Goal: Navigation & Orientation: Find specific page/section

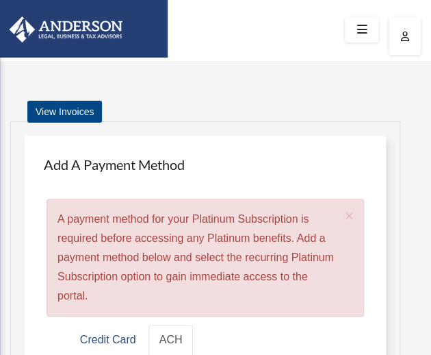
scroll to position [2, 0]
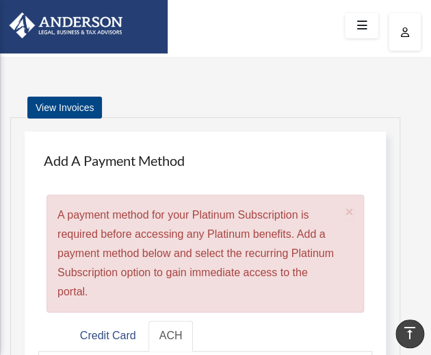
scroll to position [0, 0]
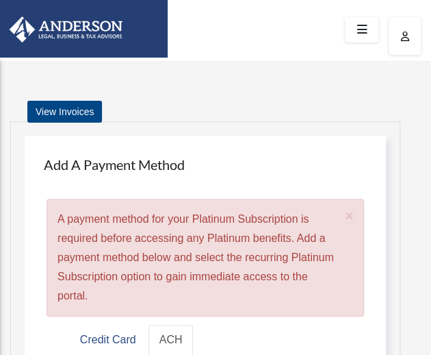
click at [356, 27] on icon at bounding box center [362, 29] width 20 height 21
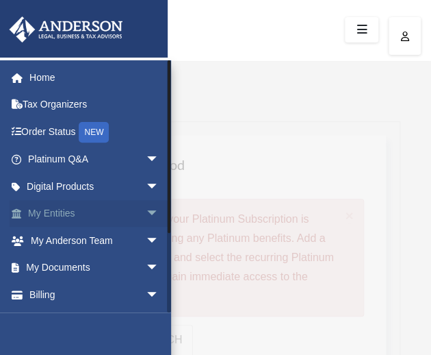
click at [60, 212] on link "My Entities arrow_drop_down" at bounding box center [95, 213] width 170 height 27
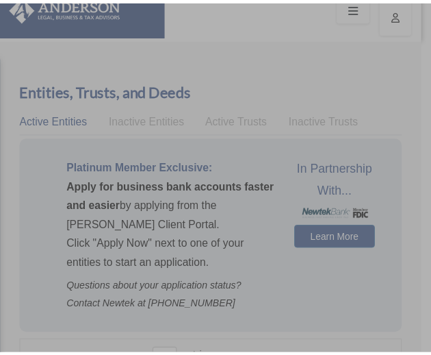
scroll to position [27, 0]
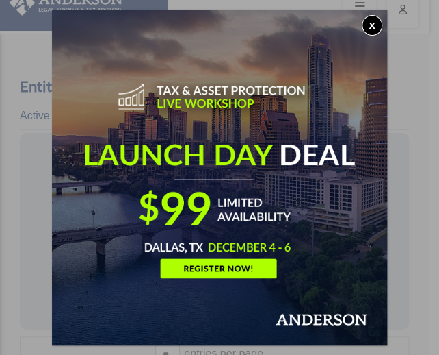
click at [374, 24] on button "x" at bounding box center [372, 25] width 21 height 21
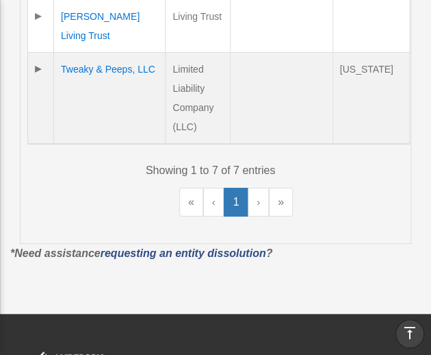
scroll to position [977, 0]
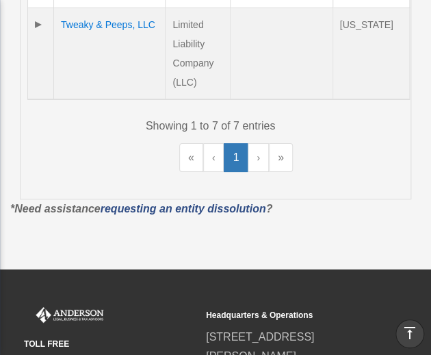
click at [257, 172] on link "›" at bounding box center [258, 157] width 21 height 29
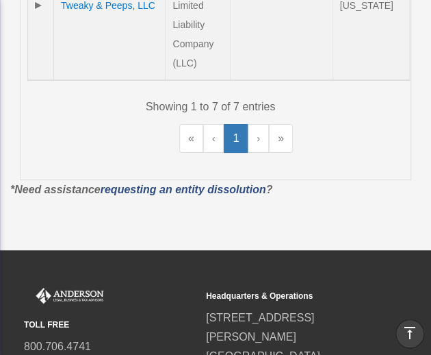
scroll to position [1076, 0]
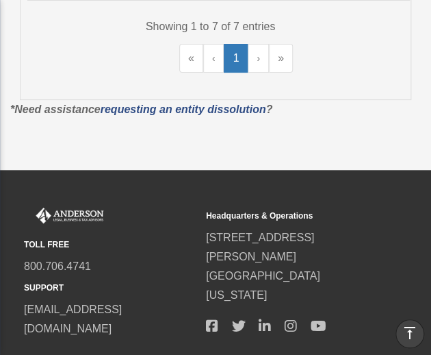
click at [257, 73] on link "›" at bounding box center [258, 58] width 21 height 29
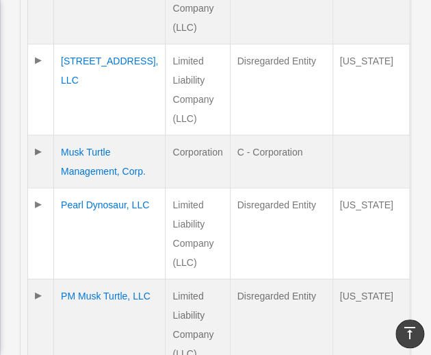
scroll to position [558, 0]
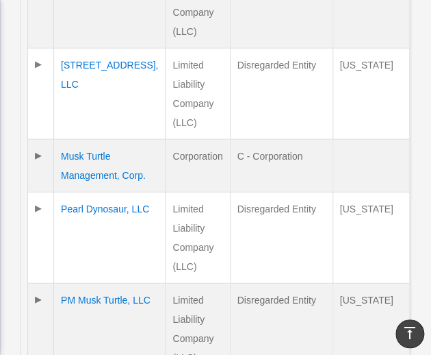
click at [36, 62] on td at bounding box center [41, 94] width 26 height 91
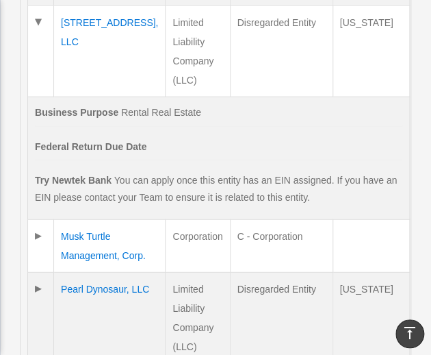
scroll to position [608, 0]
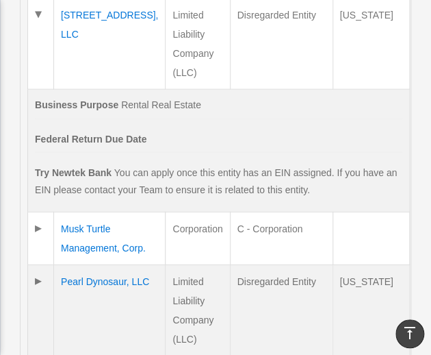
click at [40, 222] on td at bounding box center [41, 238] width 26 height 53
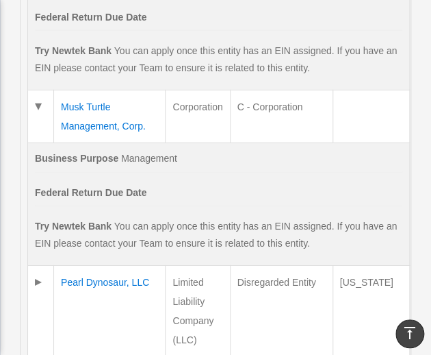
scroll to position [749, 0]
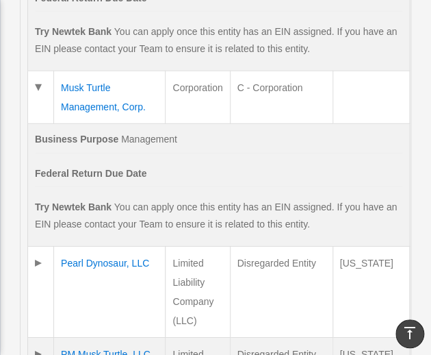
click at [33, 277] on td at bounding box center [41, 291] width 26 height 91
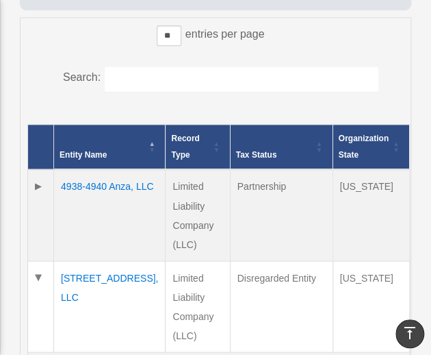
scroll to position [358, 0]
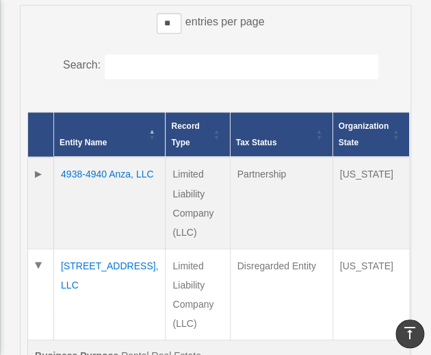
click at [38, 175] on td at bounding box center [41, 203] width 26 height 92
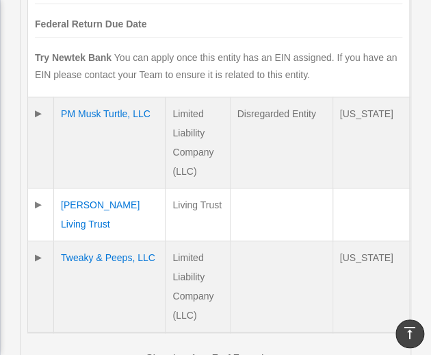
scroll to position [1232, 0]
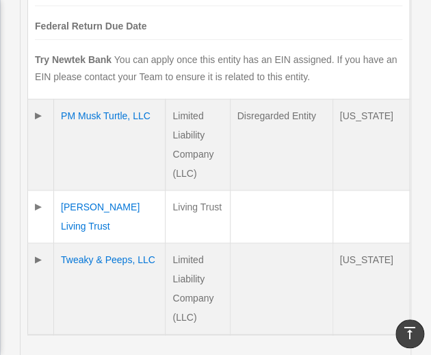
click at [40, 130] on td at bounding box center [41, 144] width 26 height 91
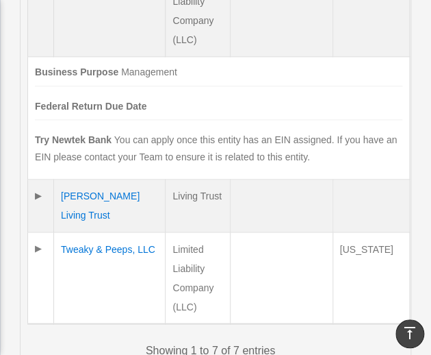
scroll to position [1380, 0]
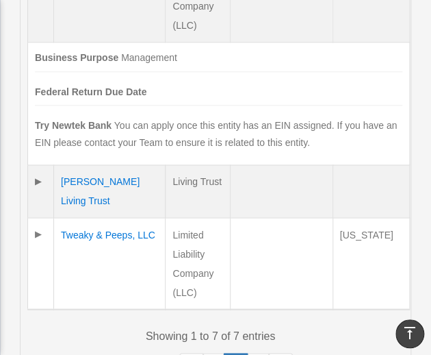
click at [35, 198] on td at bounding box center [41, 191] width 26 height 53
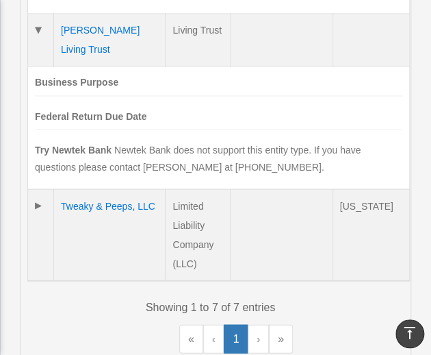
scroll to position [1533, 0]
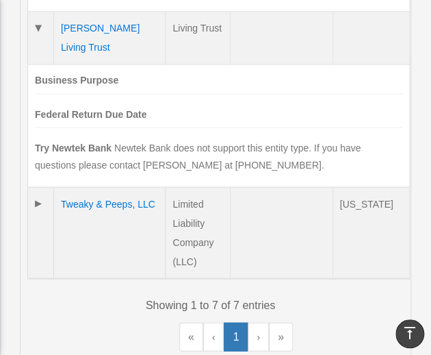
click at [36, 218] on td at bounding box center [41, 233] width 26 height 92
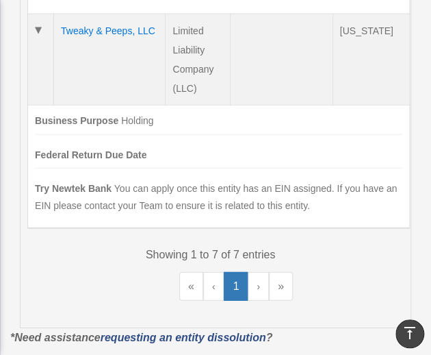
scroll to position [1708, 0]
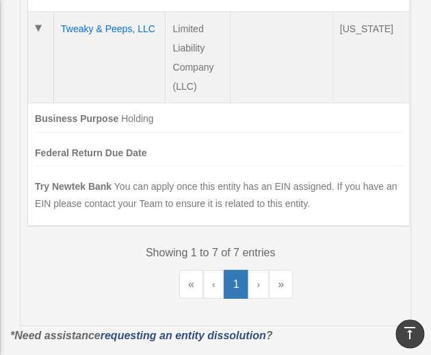
click at [261, 298] on link "›" at bounding box center [258, 284] width 21 height 29
click at [258, 297] on link "›" at bounding box center [258, 284] width 21 height 29
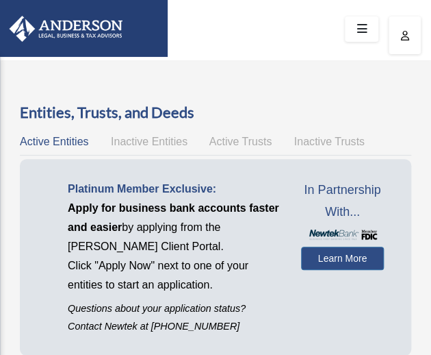
scroll to position [0, 0]
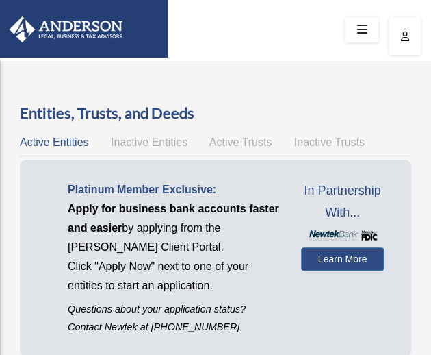
click at [361, 27] on icon at bounding box center [362, 29] width 20 height 21
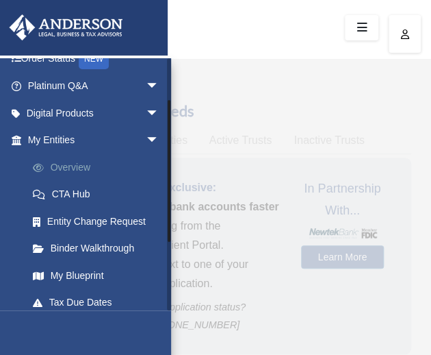
scroll to position [76, 0]
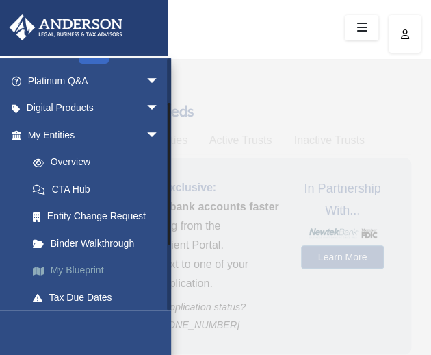
click at [70, 266] on link "My Blueprint" at bounding box center [99, 270] width 160 height 27
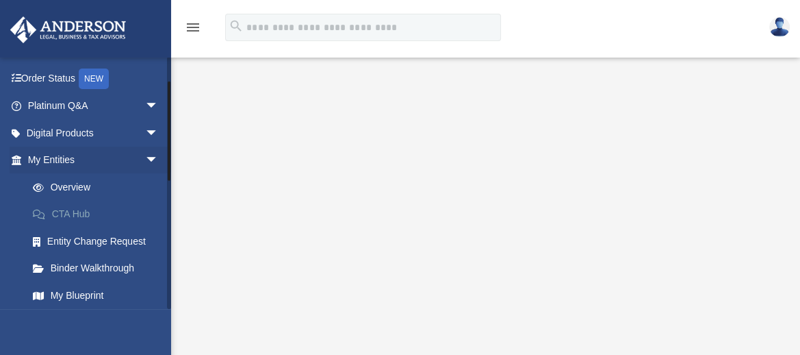
scroll to position [102, 0]
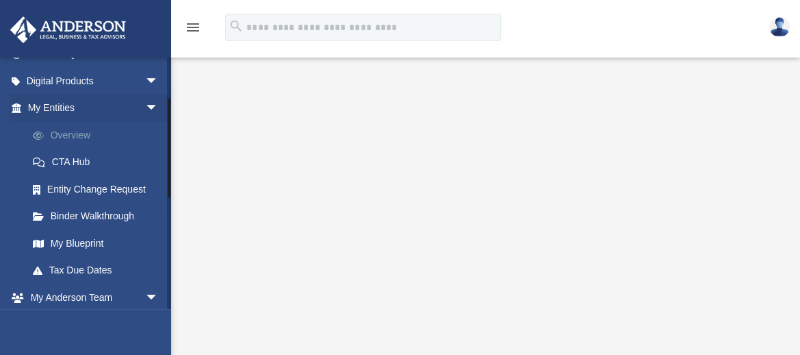
click at [68, 133] on link "Overview" at bounding box center [99, 134] width 160 height 27
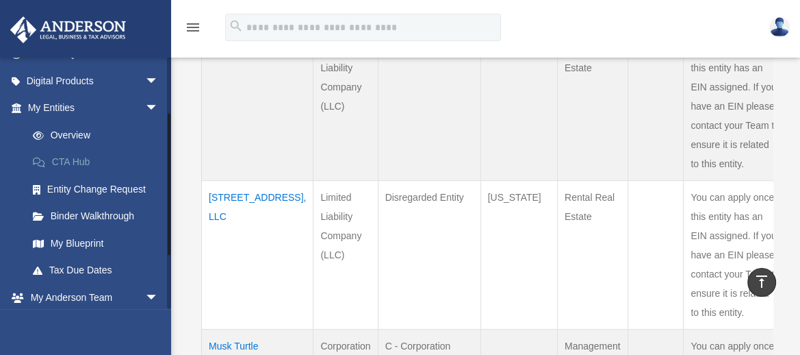
scroll to position [104, 0]
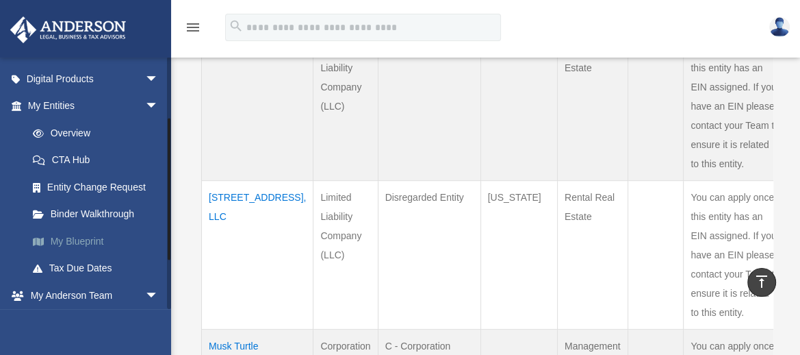
click at [94, 241] on link "My Blueprint" at bounding box center [99, 240] width 160 height 27
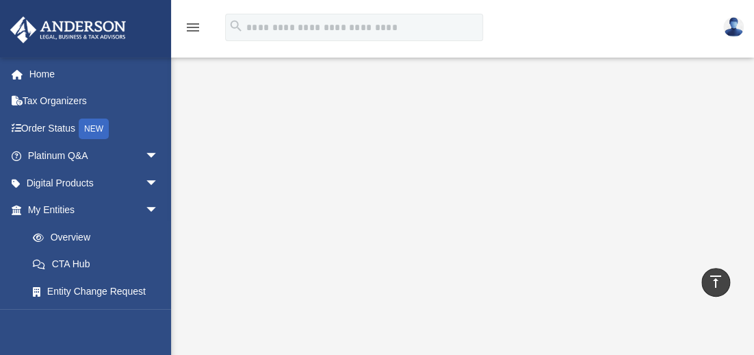
scroll to position [211, 0]
click at [193, 29] on icon "menu" at bounding box center [193, 27] width 16 height 16
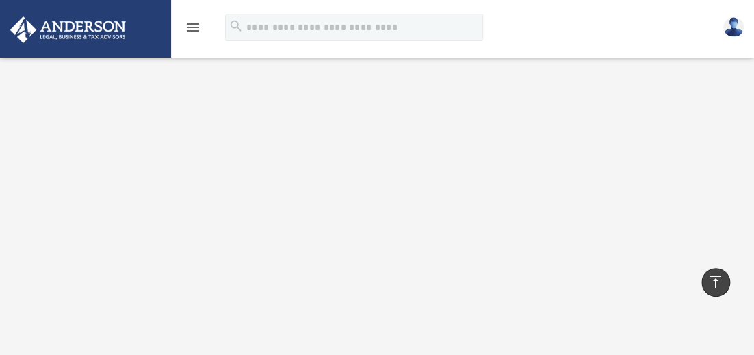
click at [193, 29] on icon "menu" at bounding box center [193, 27] width 16 height 16
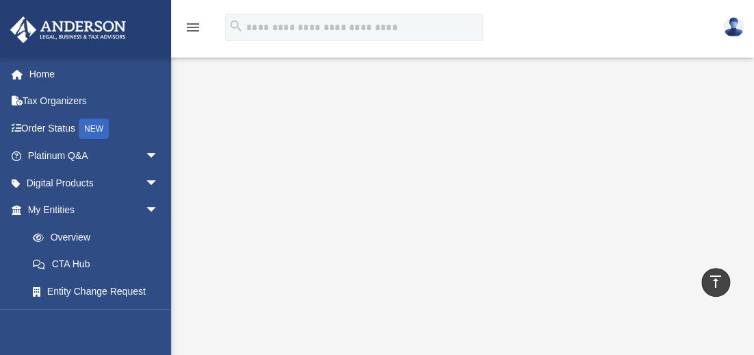
scroll to position [208, 0]
click at [736, 30] on img at bounding box center [733, 27] width 21 height 20
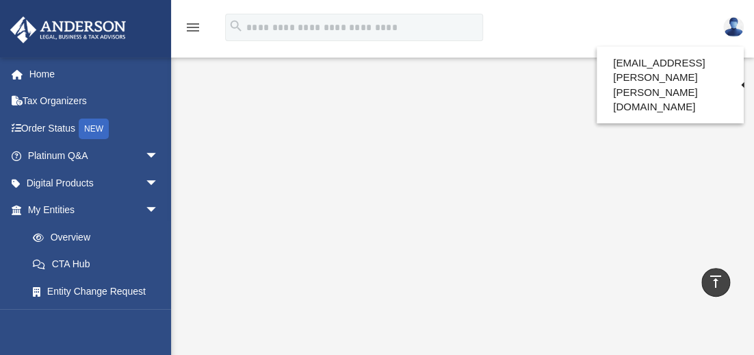
click at [369, 49] on div "menu search Site Menu add rich.elaine.chin@gmail.com Reset Password Logout" at bounding box center [377, 33] width 734 height 47
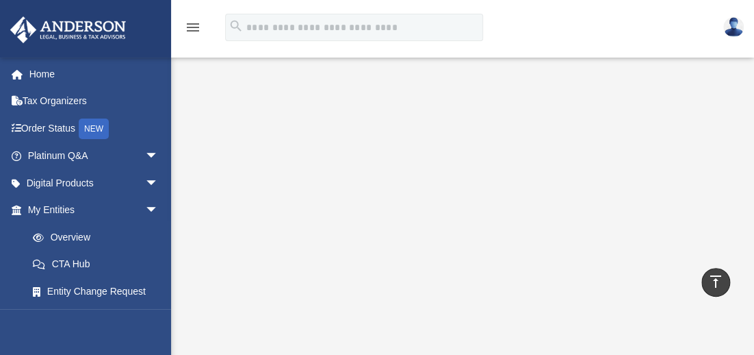
click at [194, 27] on icon "menu" at bounding box center [193, 27] width 16 height 16
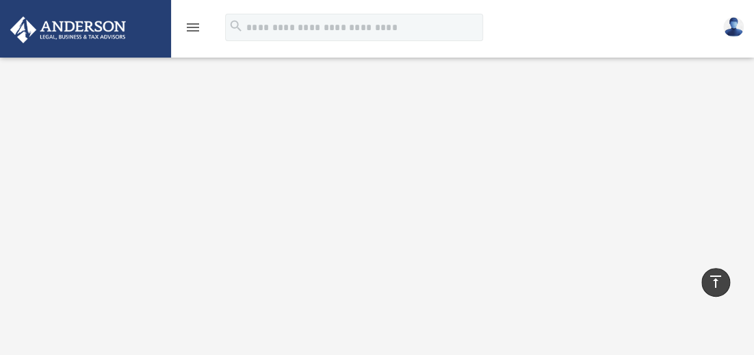
click at [193, 27] on icon "menu" at bounding box center [193, 27] width 16 height 16
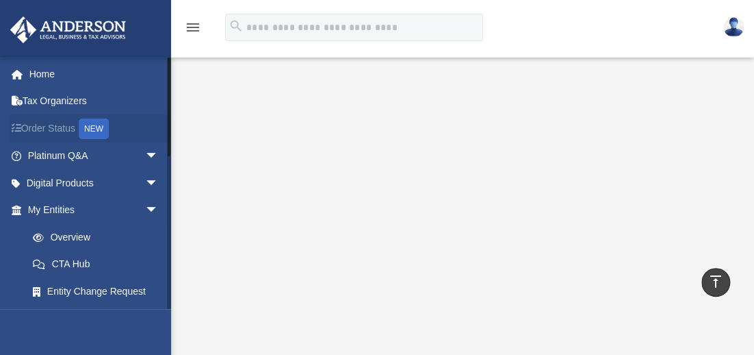
scroll to position [0, 0]
click at [48, 75] on link "Home" at bounding box center [95, 73] width 170 height 27
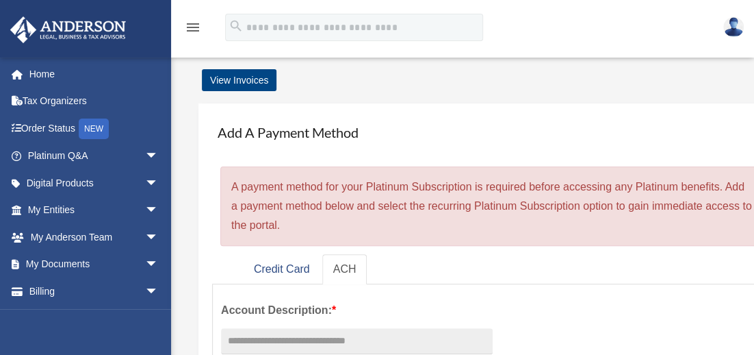
click at [743, 34] on link at bounding box center [733, 27] width 41 height 60
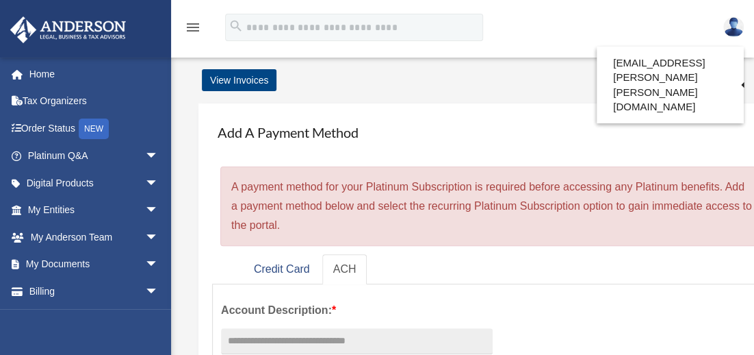
click at [738, 31] on img at bounding box center [733, 27] width 21 height 20
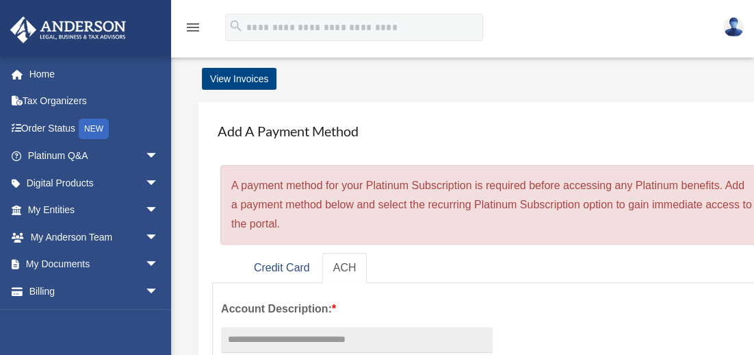
scroll to position [2, 0]
click at [192, 25] on icon "menu" at bounding box center [193, 27] width 16 height 16
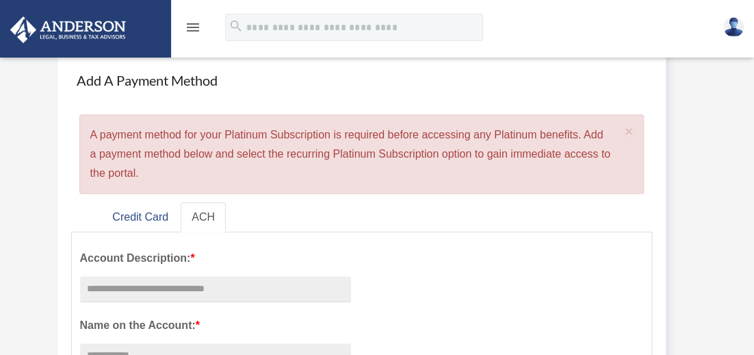
scroll to position [0, 0]
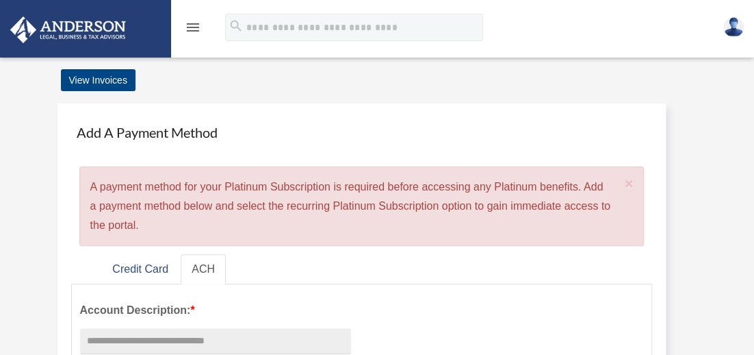
click at [192, 30] on icon "menu" at bounding box center [193, 27] width 16 height 16
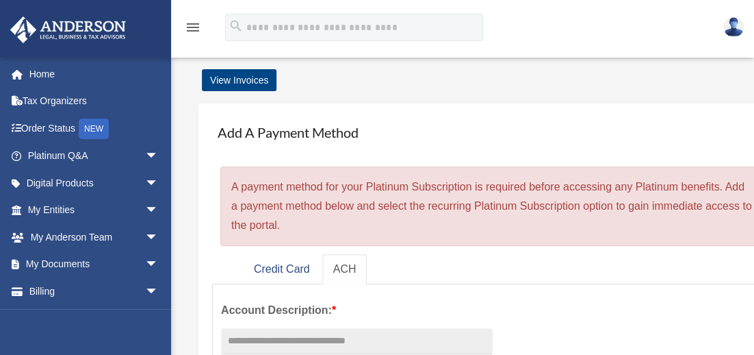
click at [737, 31] on img at bounding box center [733, 27] width 21 height 20
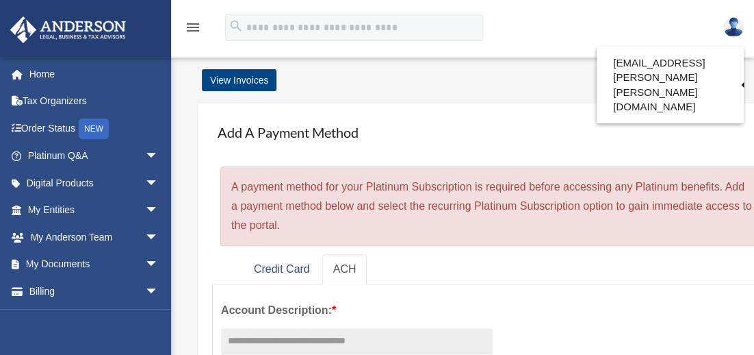
click at [663, 23] on div "menu search Site Menu add [EMAIL_ADDRESS][PERSON_NAME][PERSON_NAME][DOMAIN_NAME…" at bounding box center [377, 33] width 734 height 47
